Goal: Task Accomplishment & Management: Complete application form

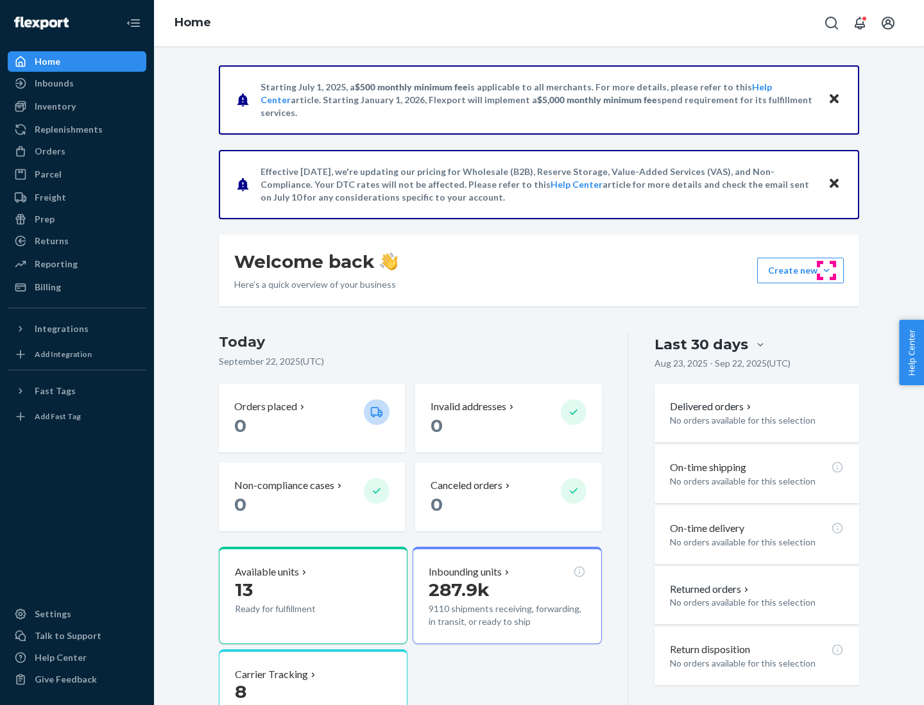
click at [826, 271] on button "Create new Create new inbound Create new order Create new product" at bounding box center [800, 271] width 87 height 26
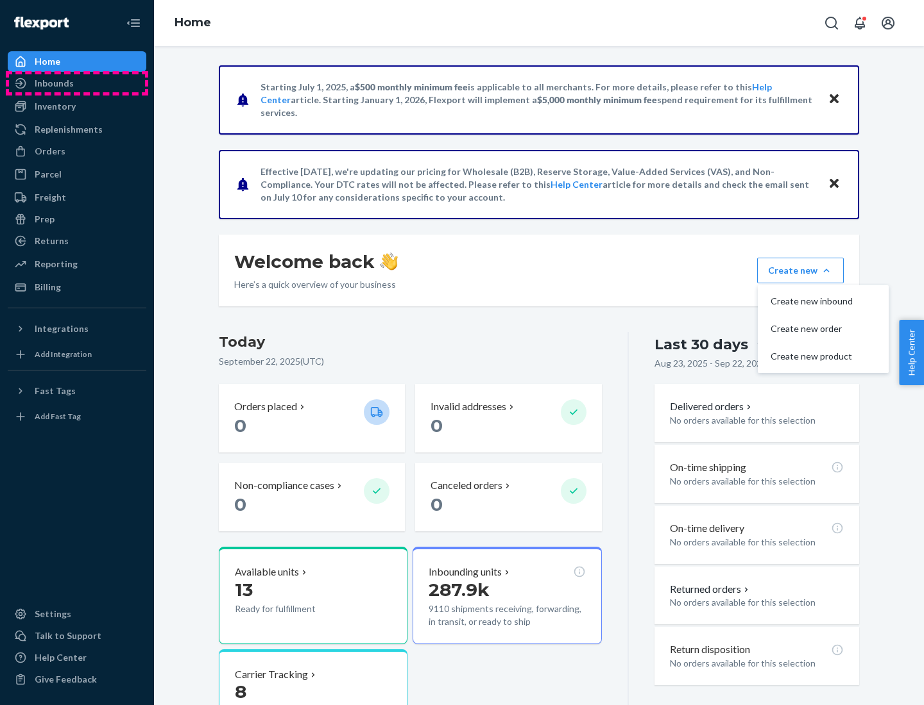
click at [77, 83] on div "Inbounds" at bounding box center [77, 83] width 136 height 18
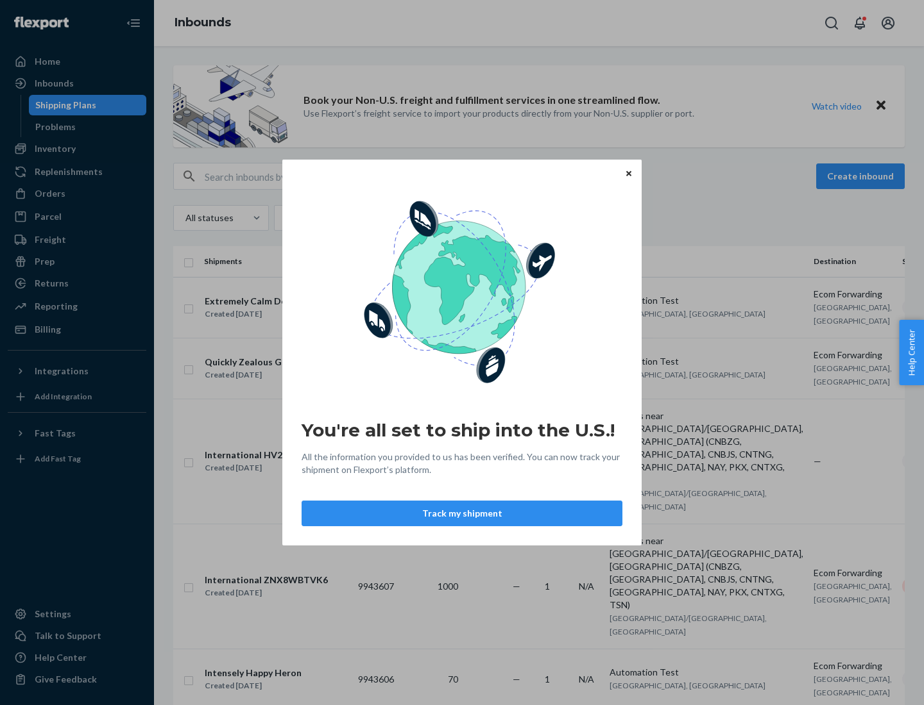
click at [462, 514] on button "Track my shipment" at bounding box center [461, 514] width 321 height 26
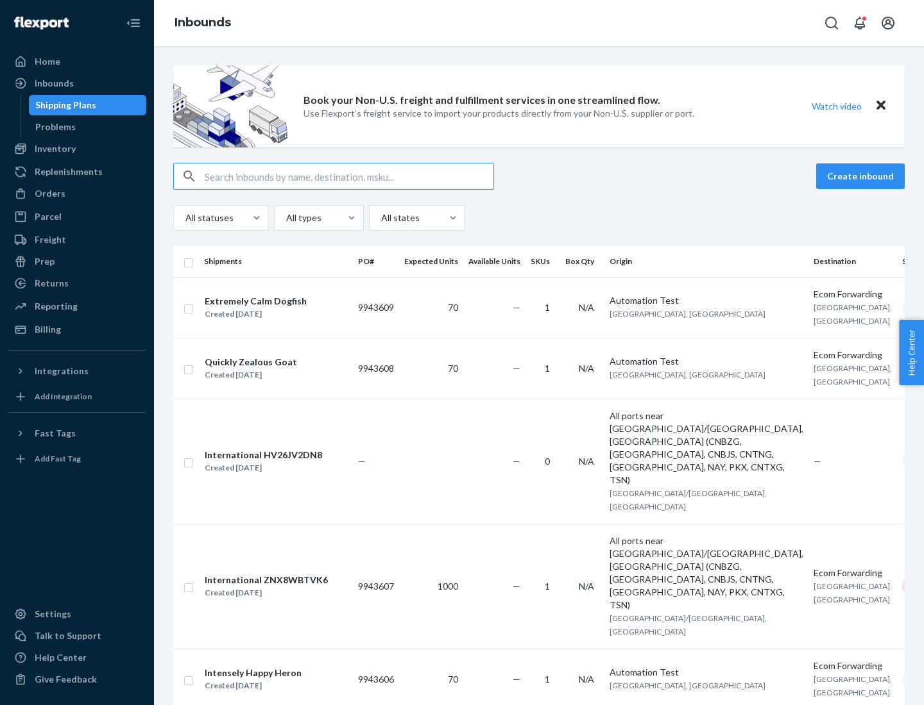
click at [862, 176] on button "Create inbound" at bounding box center [860, 177] width 89 height 26
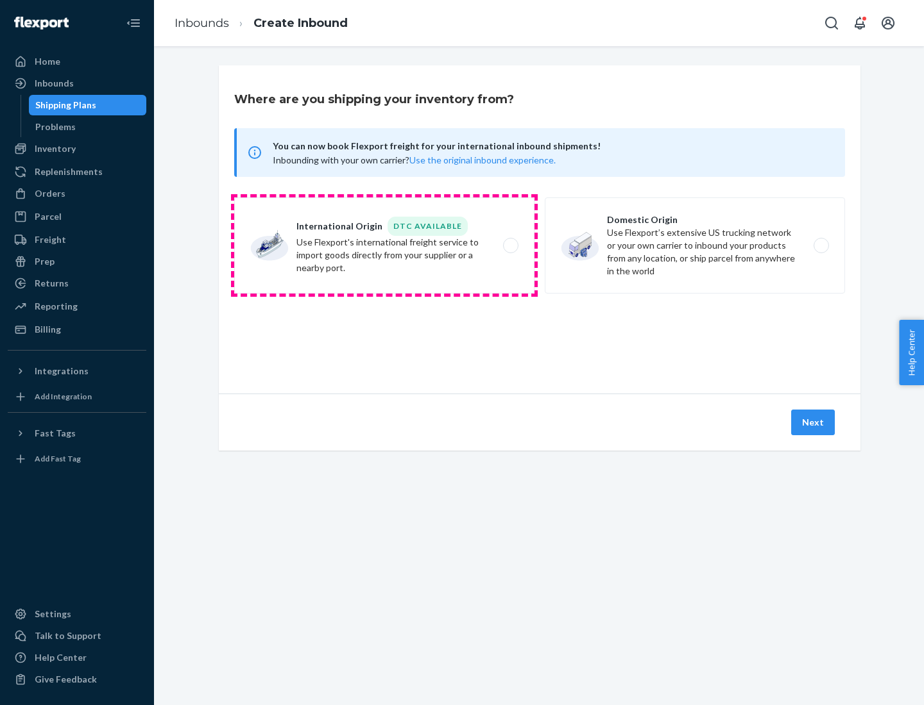
click at [384, 246] on label "International Origin DTC Available Use Flexport's international freight service…" at bounding box center [384, 246] width 300 height 96
click at [510, 246] on input "International Origin DTC Available Use Flexport's international freight service…" at bounding box center [514, 246] width 8 height 8
radio input "true"
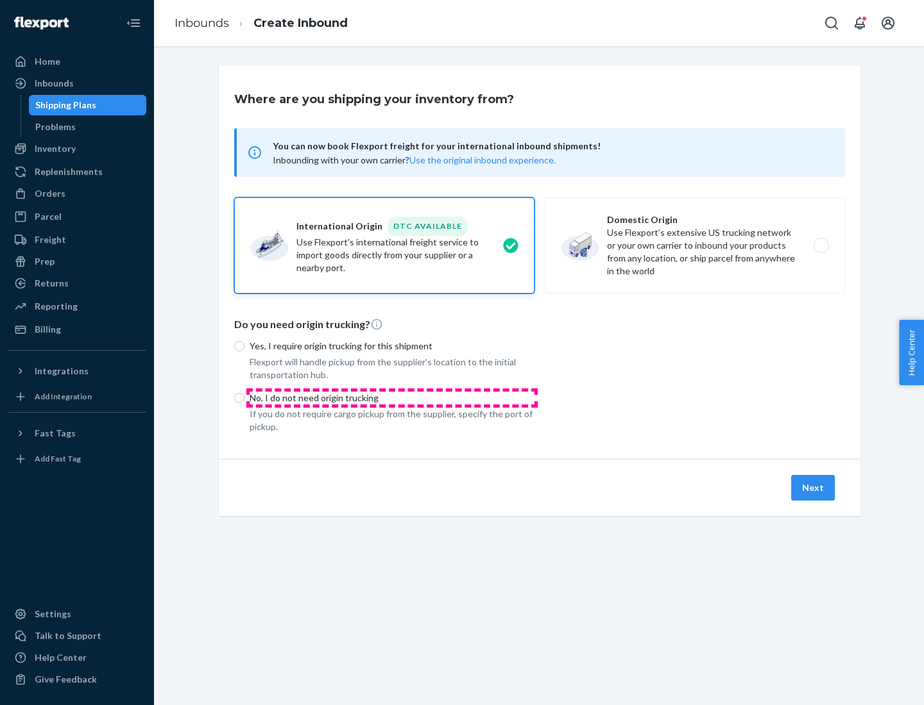
click at [392, 398] on p "No, I do not need origin trucking" at bounding box center [391, 398] width 285 height 13
click at [244, 398] on input "No, I do not need origin trucking" at bounding box center [239, 398] width 10 height 10
radio input "true"
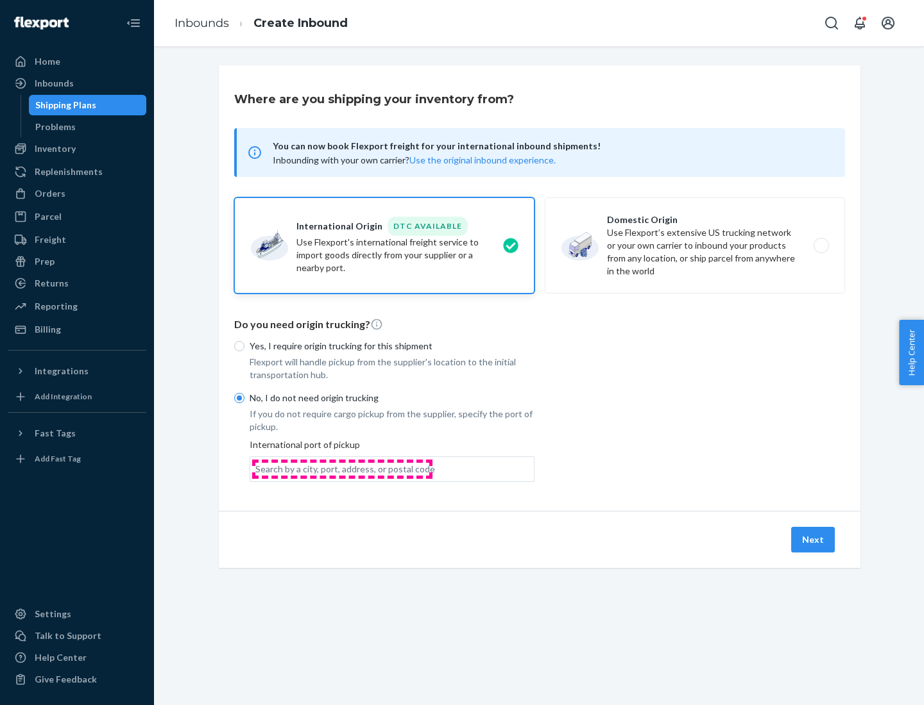
click at [342, 469] on div "Search by a city, port, address, or postal code" at bounding box center [345, 469] width 180 height 13
click at [257, 469] on input "Search by a city, port, address, or postal code" at bounding box center [255, 469] width 1 height 13
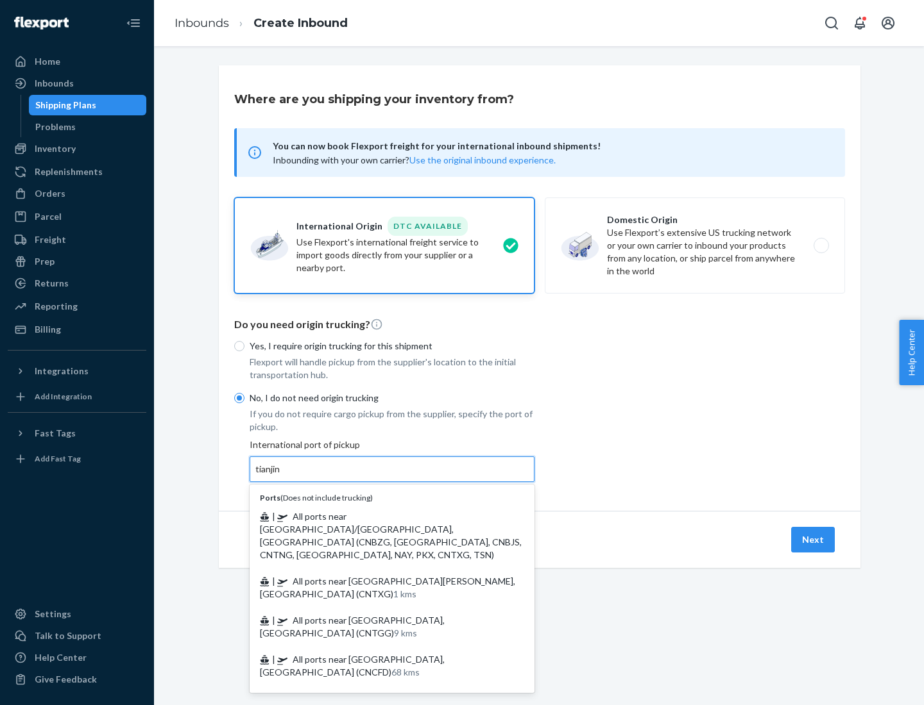
click at [379, 516] on span "| All ports near [GEOGRAPHIC_DATA]/[GEOGRAPHIC_DATA], [GEOGRAPHIC_DATA] (CNBZG,…" at bounding box center [391, 535] width 262 height 49
click at [282, 476] on input "tianjin" at bounding box center [268, 469] width 26 height 13
type input "All ports near [GEOGRAPHIC_DATA]/[GEOGRAPHIC_DATA], [GEOGRAPHIC_DATA] (CNBZG, […"
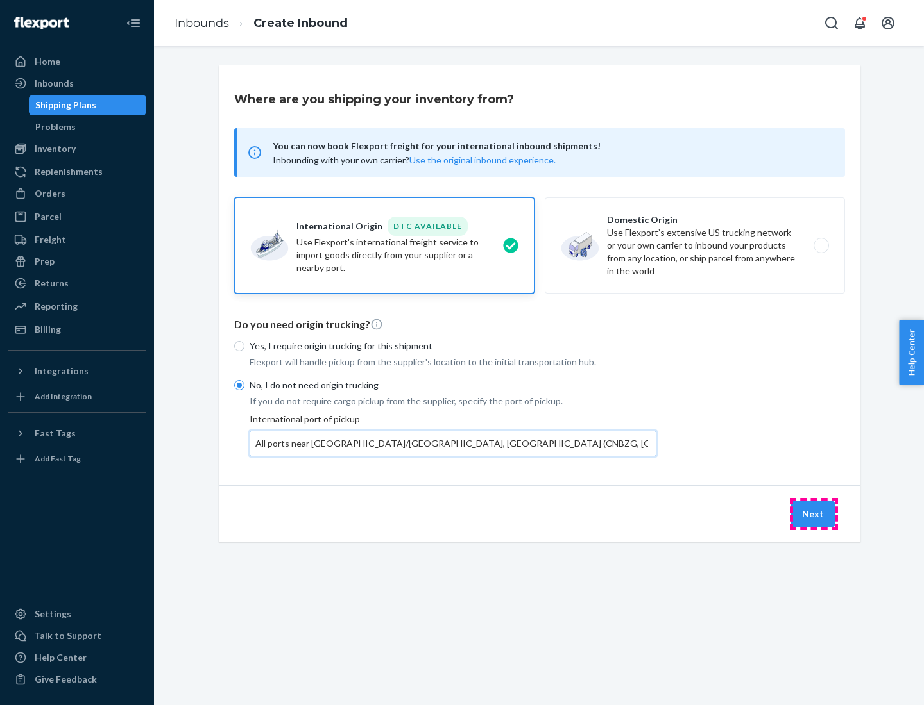
click at [813, 514] on button "Next" at bounding box center [813, 515] width 44 height 26
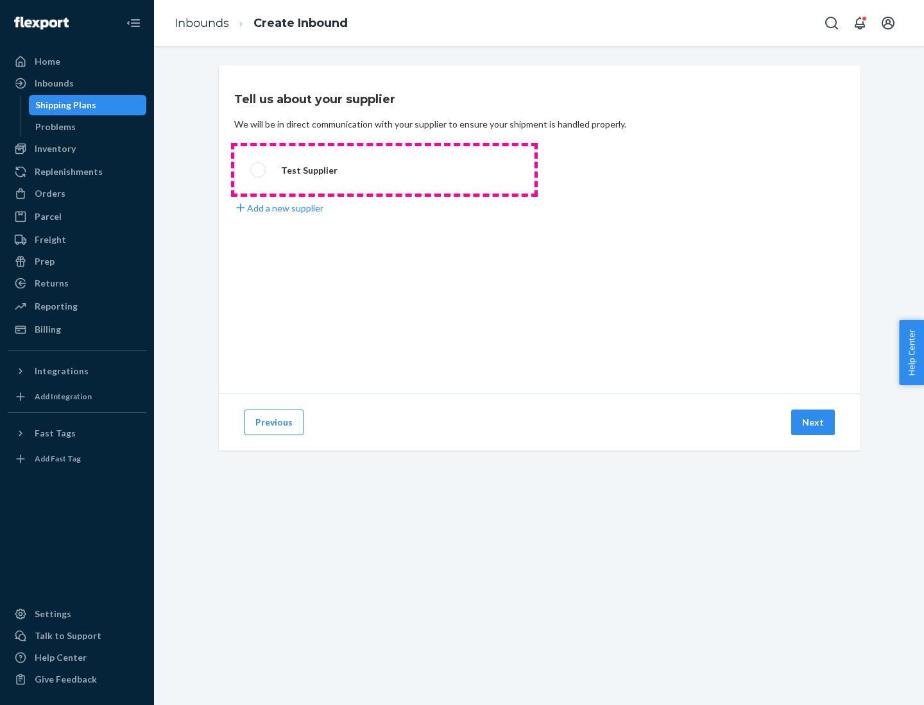
click at [384, 170] on label "Test Supplier" at bounding box center [384, 169] width 300 height 47
click at [258, 170] on input "Test Supplier" at bounding box center [254, 170] width 8 height 8
radio input "true"
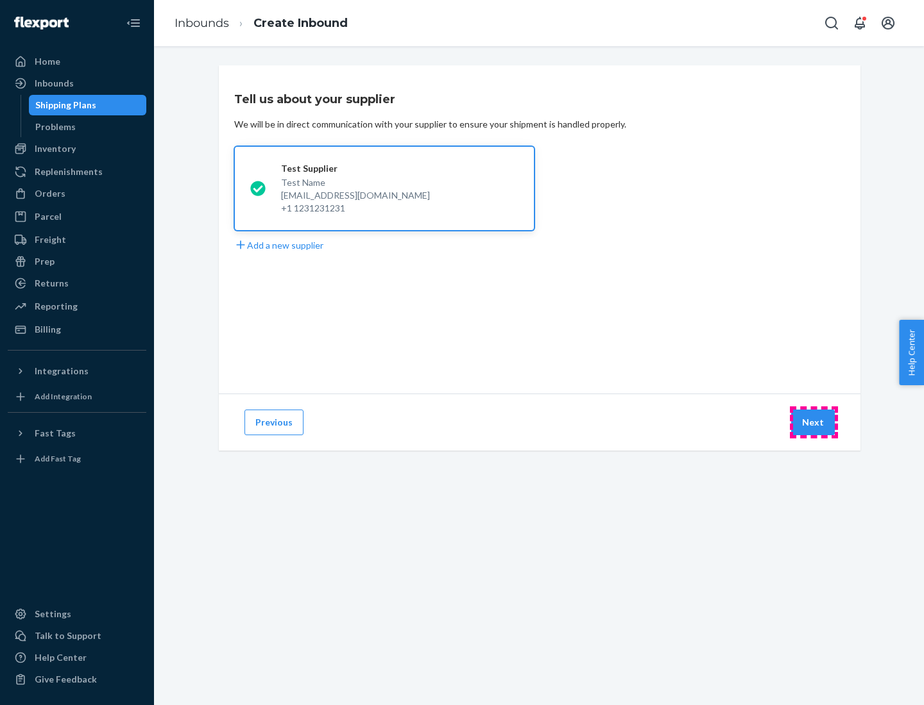
click at [813, 423] on button "Next" at bounding box center [813, 423] width 44 height 26
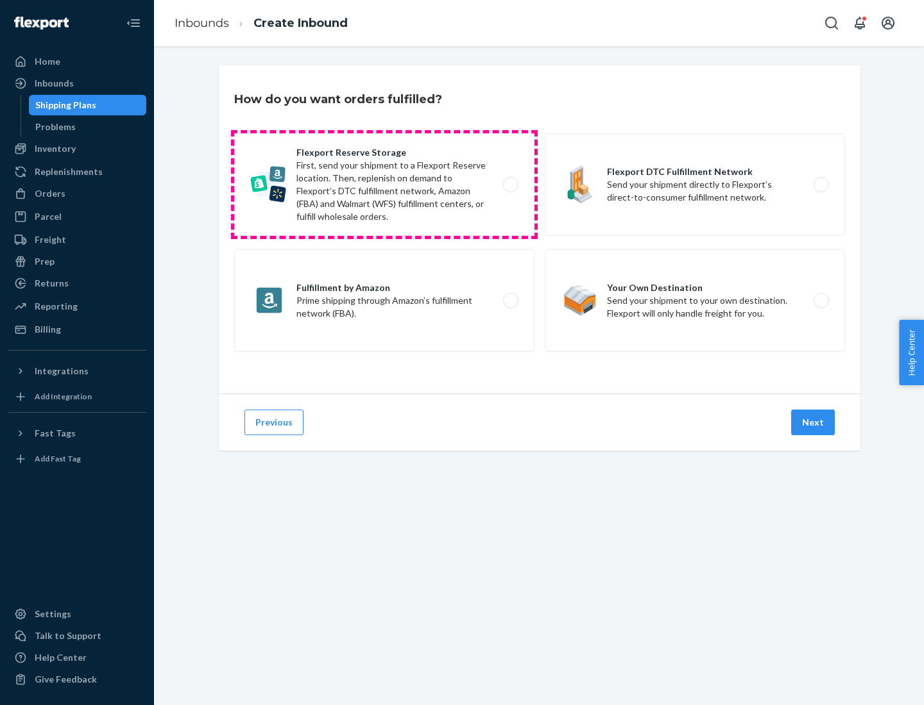
click at [384, 185] on label "Flexport Reserve Storage First, send your shipment to a Flexport Reserve locati…" at bounding box center [384, 184] width 300 height 103
click at [510, 185] on input "Flexport Reserve Storage First, send your shipment to a Flexport Reserve locati…" at bounding box center [514, 185] width 8 height 8
radio input "true"
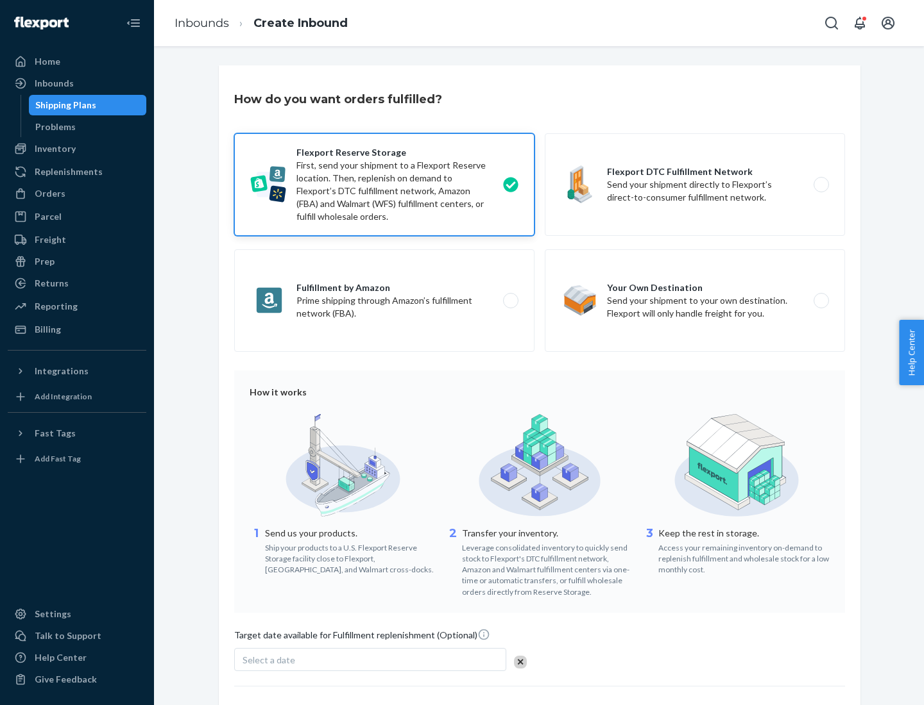
scroll to position [105, 0]
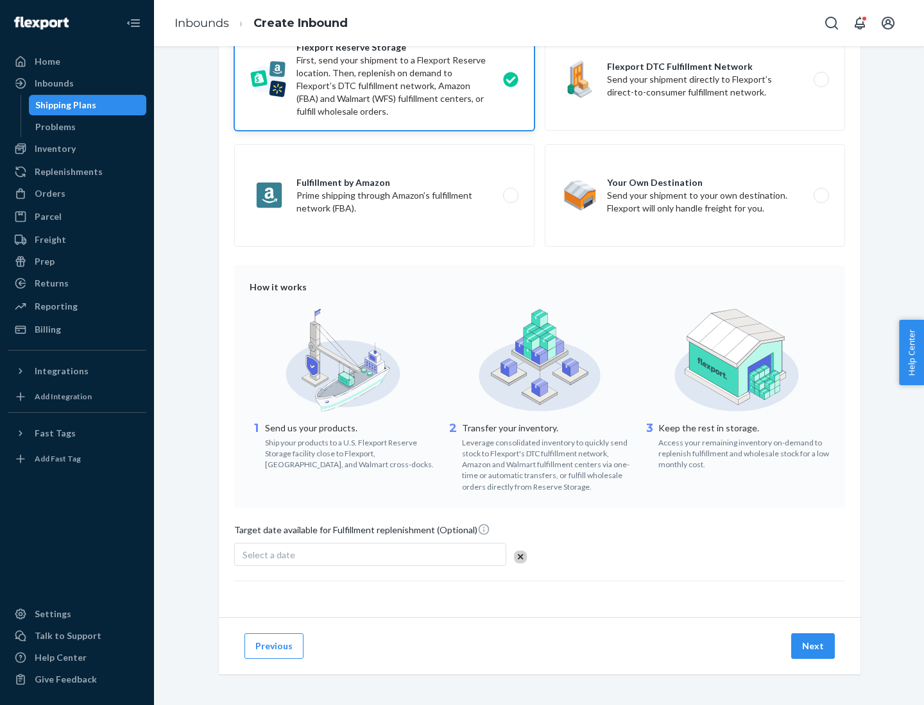
click at [813, 646] on button "Next" at bounding box center [813, 647] width 44 height 26
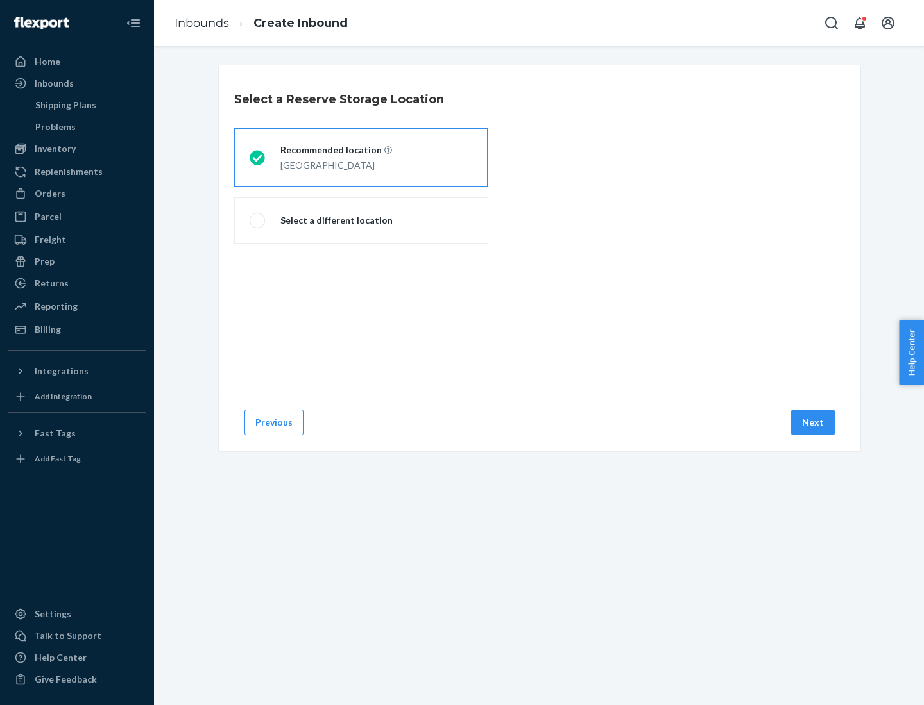
click at [361, 158] on div "[GEOGRAPHIC_DATA]" at bounding box center [336, 163] width 112 height 15
click at [258, 158] on input "Recommended location [GEOGRAPHIC_DATA]" at bounding box center [253, 158] width 8 height 8
click at [813, 423] on button "Next" at bounding box center [813, 423] width 44 height 26
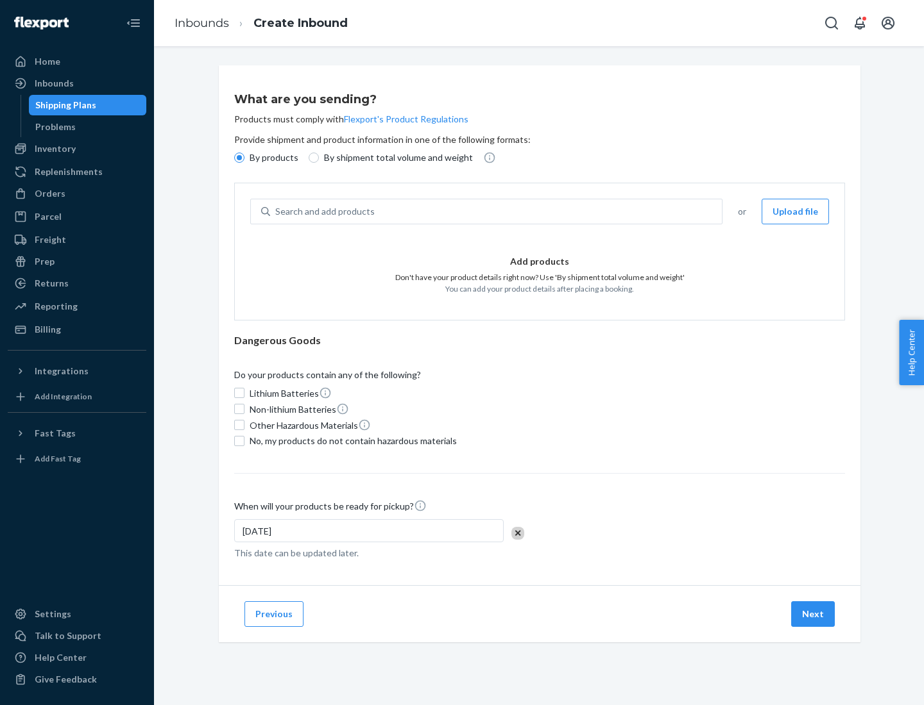
click at [496, 212] on div "Search and add products" at bounding box center [496, 211] width 452 height 23
click at [276, 212] on input "Search and add products" at bounding box center [275, 211] width 1 height 13
click at [312, 158] on input "By shipment total volume and weight" at bounding box center [313, 158] width 10 height 10
radio input "true"
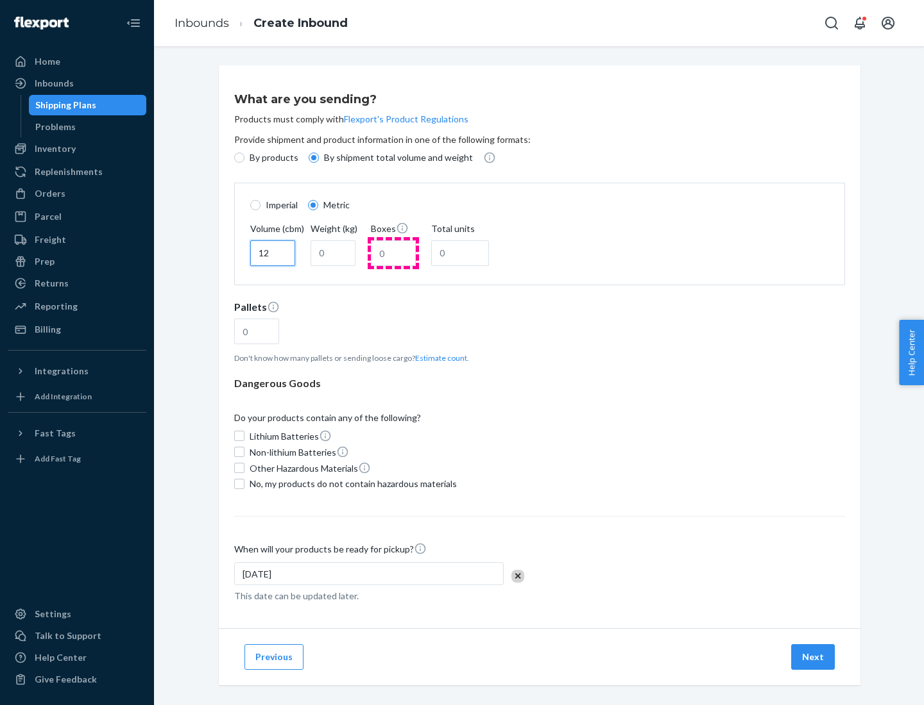
type input "12"
type input "22"
type input "222"
type input "121"
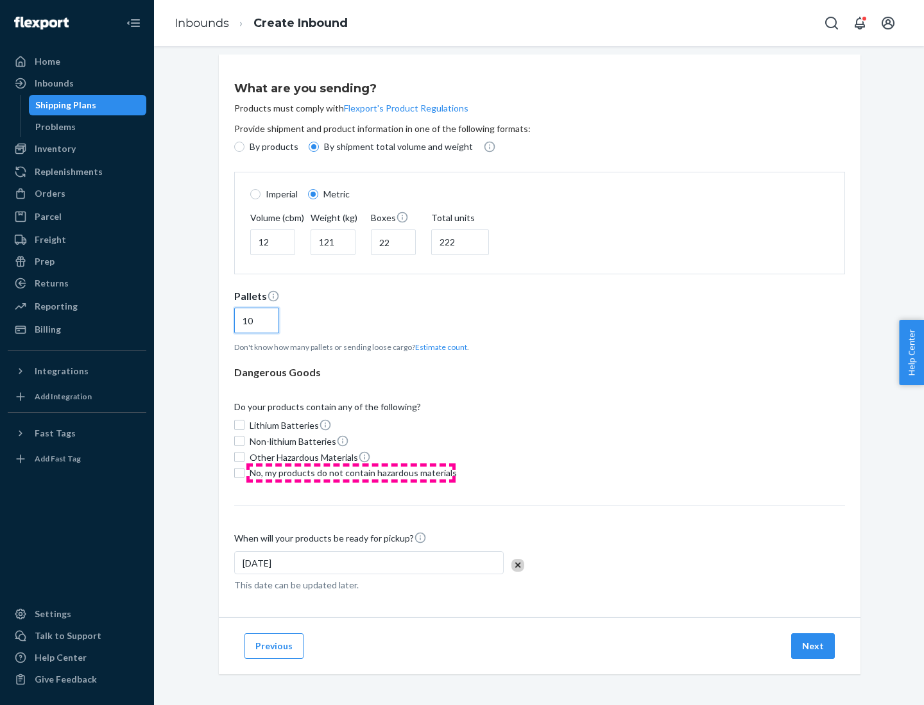
type input "10"
click at [351, 473] on span "No, my products do not contain hazardous materials" at bounding box center [352, 473] width 207 height 13
click at [244, 473] on input "No, my products do not contain hazardous materials" at bounding box center [239, 473] width 10 height 10
checkbox input "true"
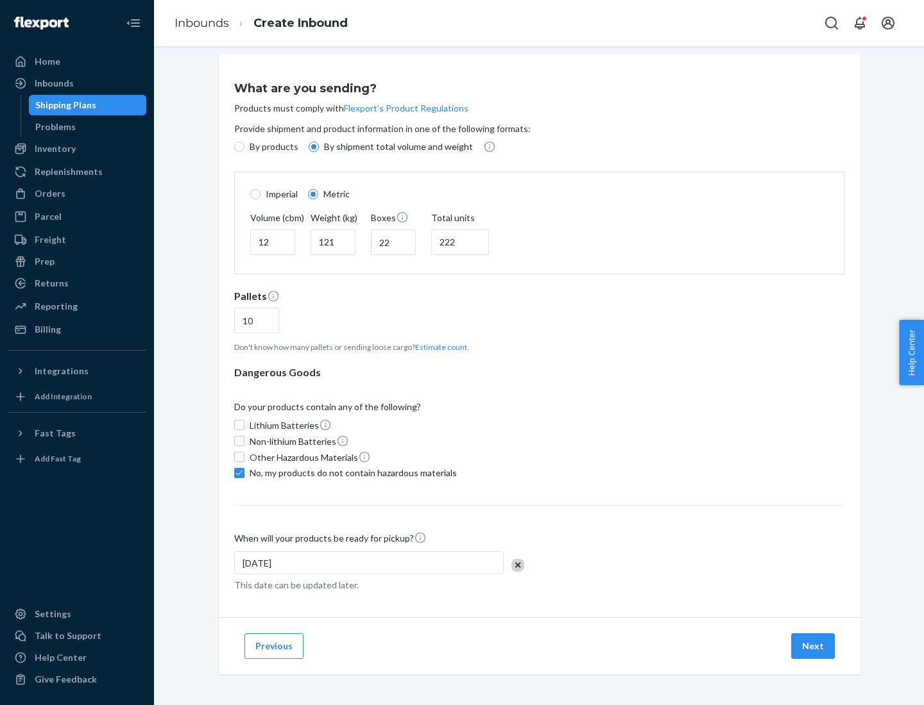
click at [813, 646] on button "Next" at bounding box center [813, 647] width 44 height 26
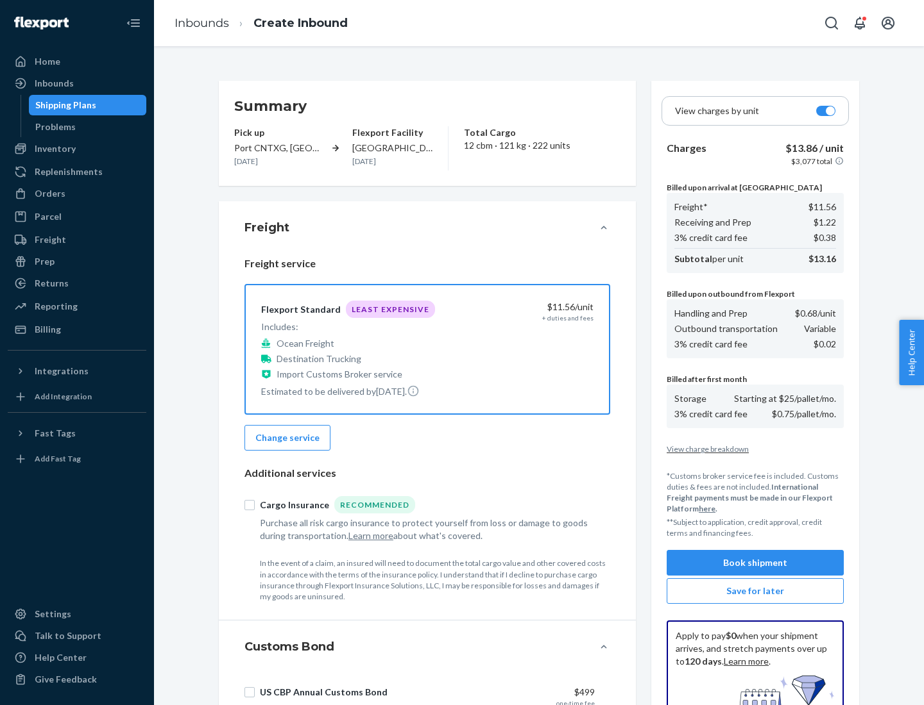
scroll to position [187, 0]
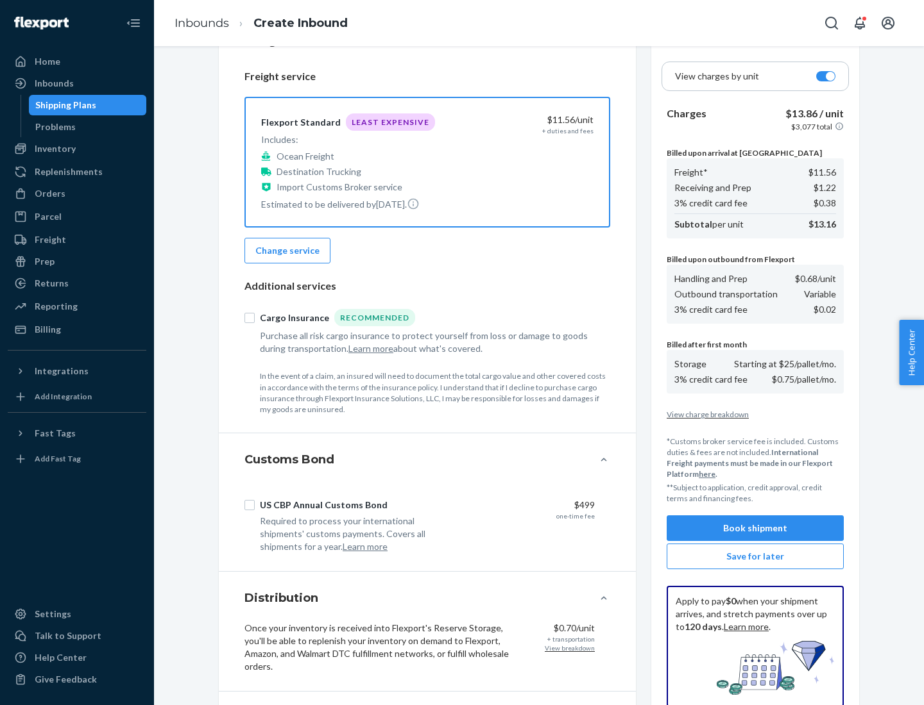
click at [755, 528] on button "Book shipment" at bounding box center [754, 529] width 177 height 26
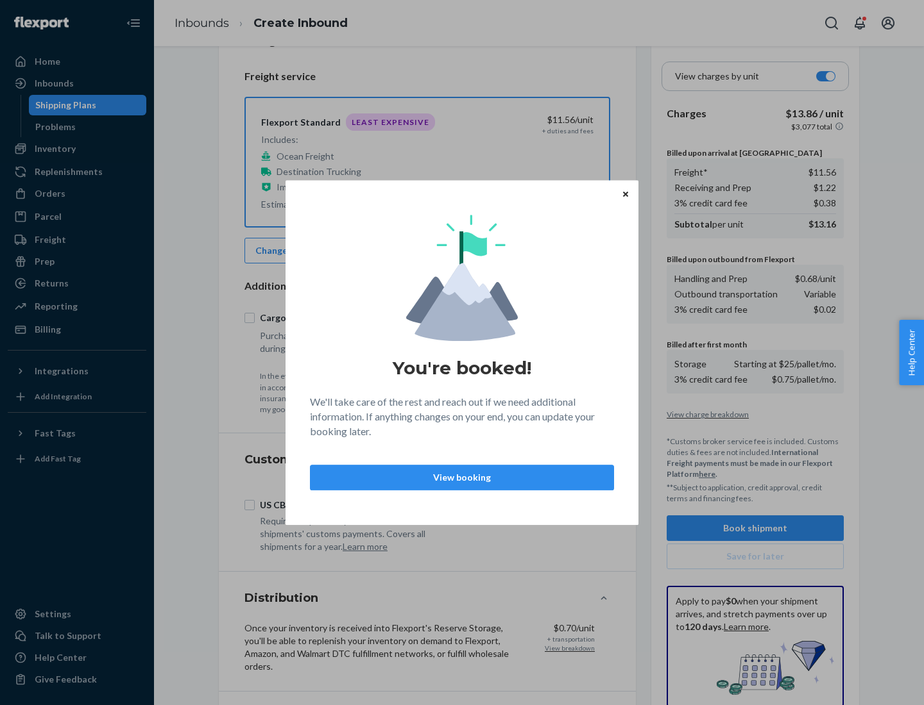
click at [462, 477] on p "View booking" at bounding box center [462, 477] width 282 height 13
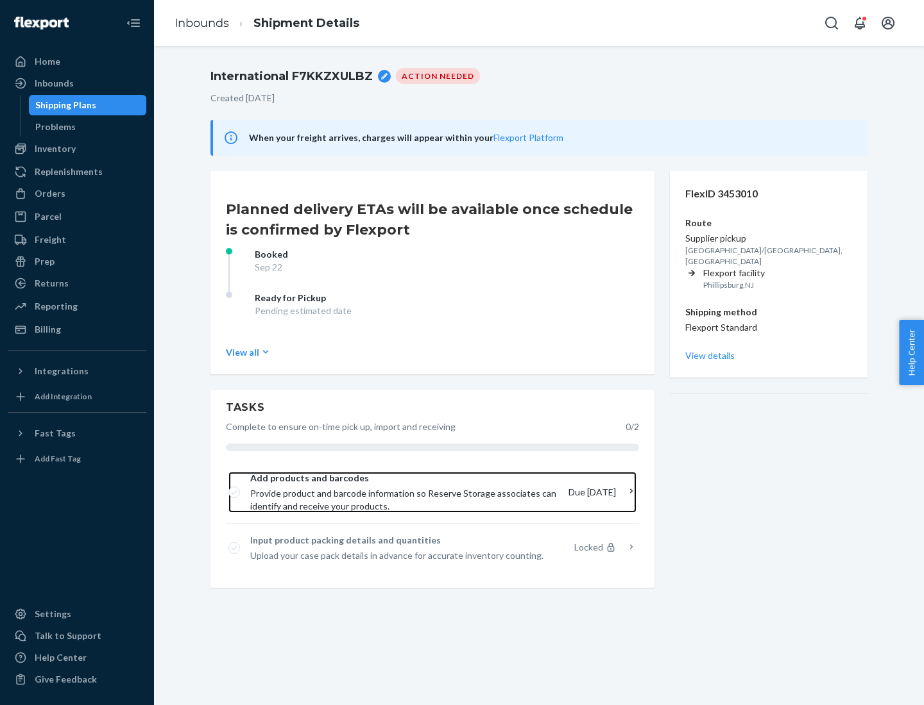
click at [405, 493] on span "Provide product and barcode information so Reserve Storage associates can ident…" at bounding box center [404, 500] width 308 height 26
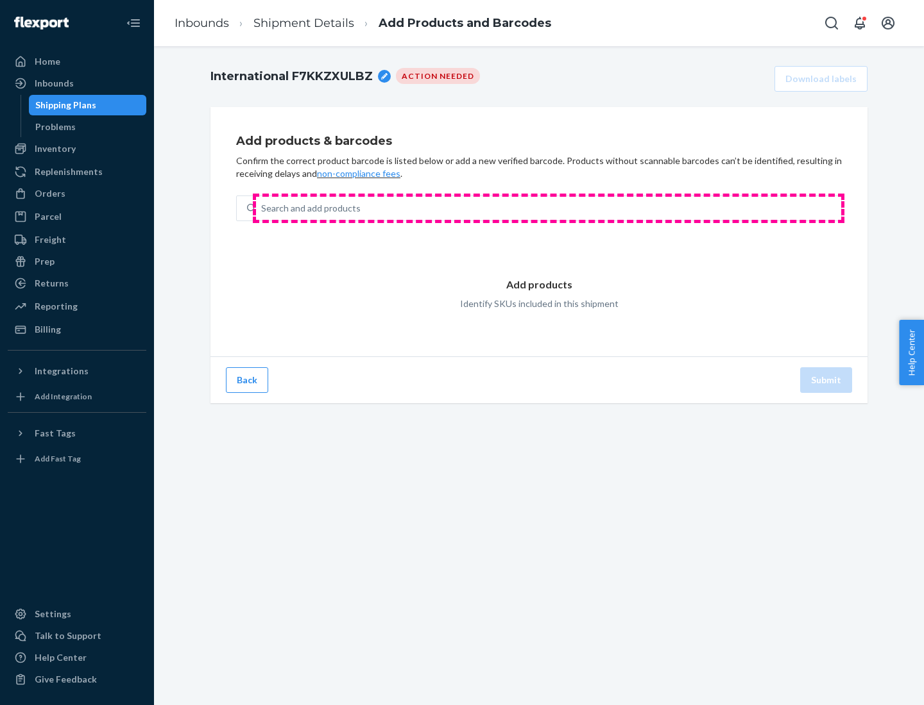
click at [548, 208] on div "Search and add products" at bounding box center [548, 208] width 585 height 23
click at [262, 208] on input "Search and add products" at bounding box center [261, 208] width 1 height 13
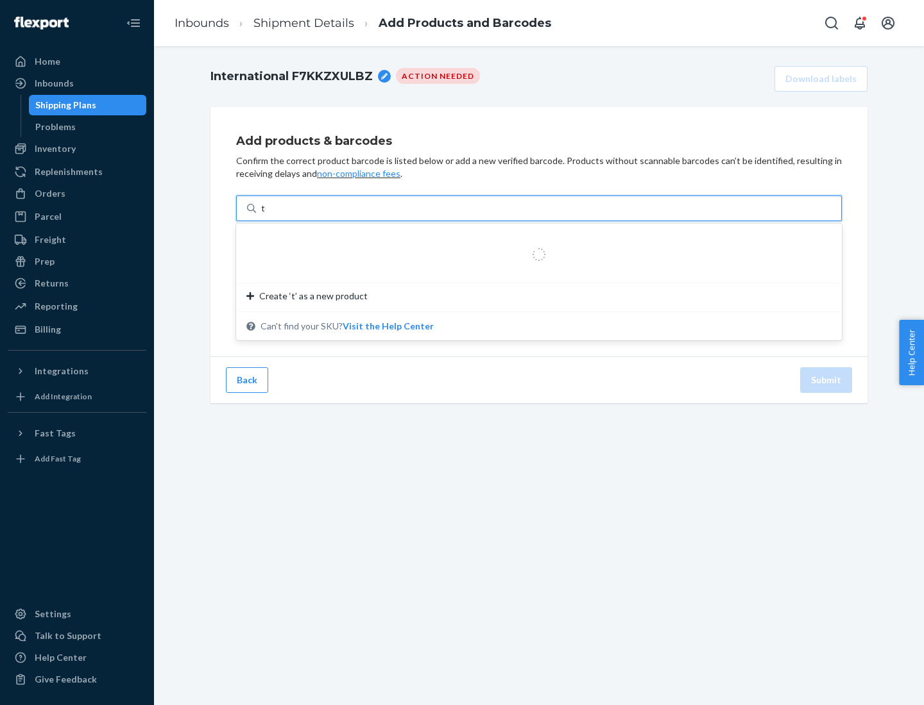
type input "test"
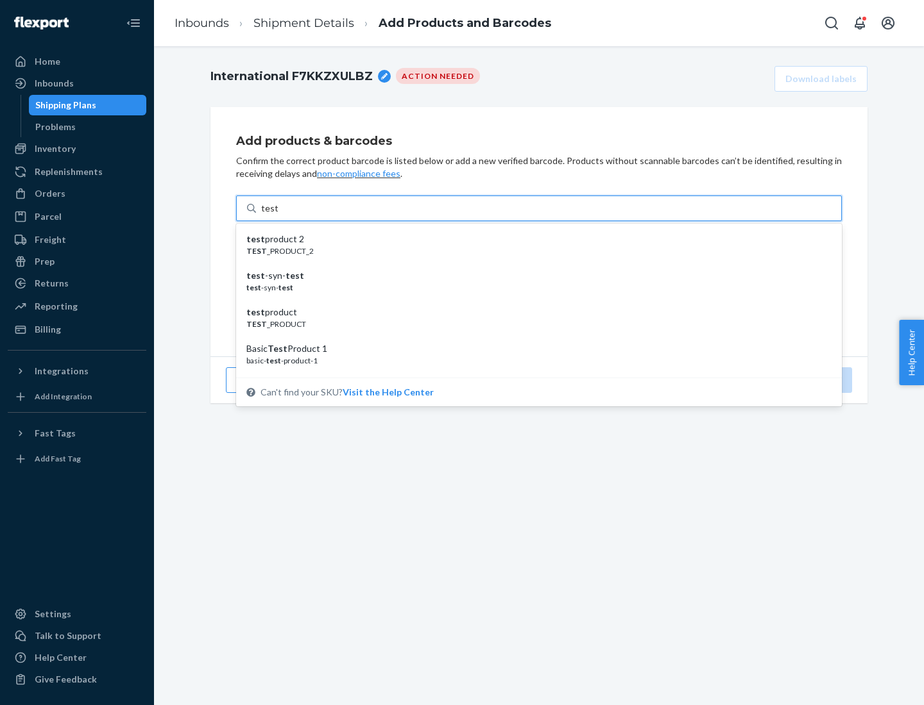
scroll to position [48, 0]
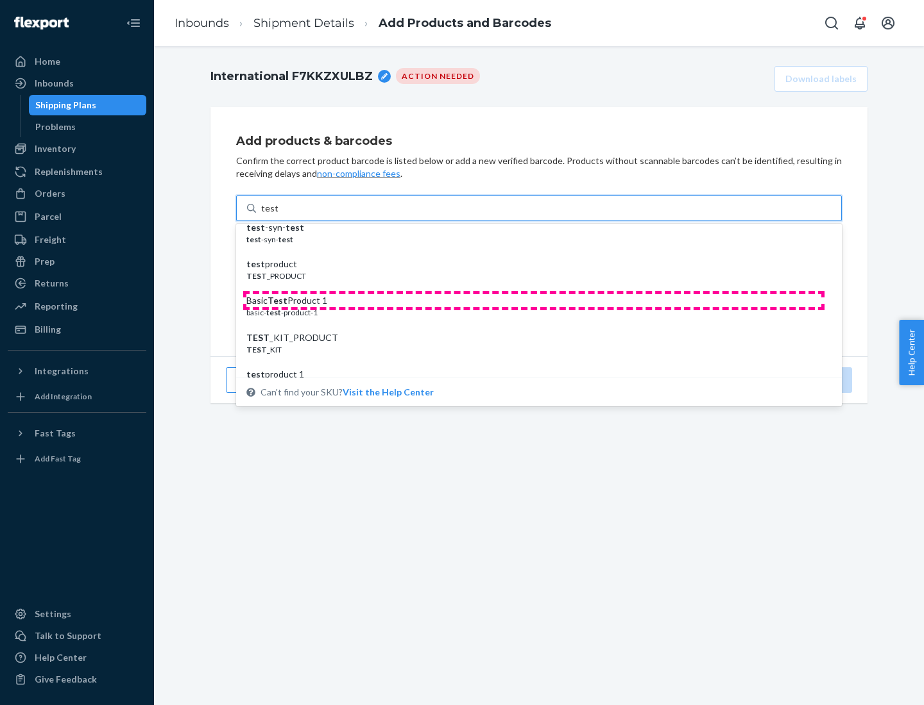
click at [534, 301] on div "Basic Test Product 1" at bounding box center [533, 300] width 575 height 13
click at [278, 215] on input "test" at bounding box center [269, 208] width 17 height 13
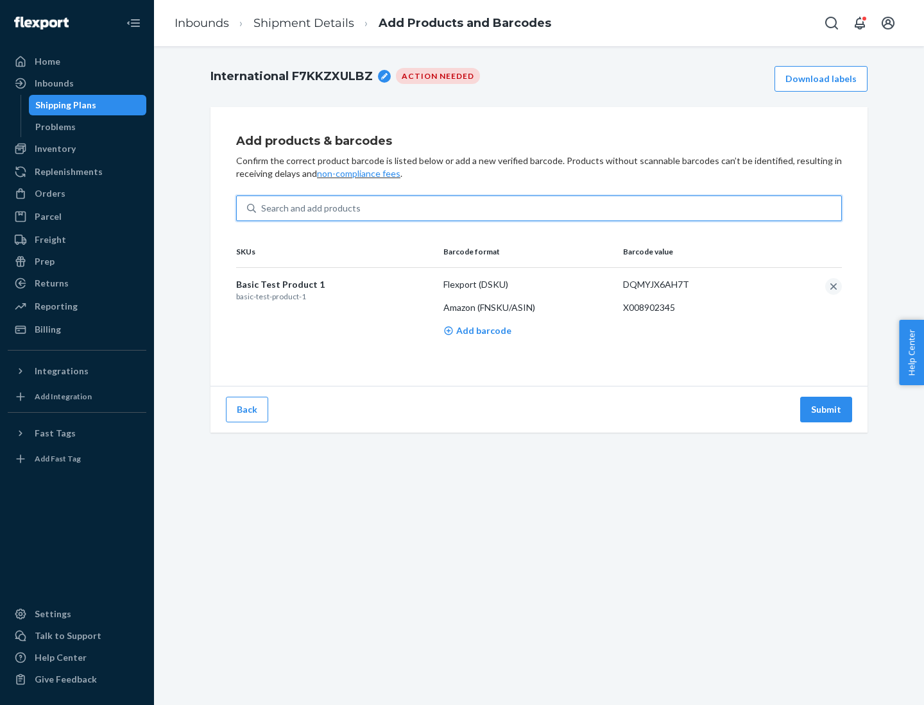
click at [826, 409] on button "Submit" at bounding box center [826, 410] width 52 height 26
